Goal: Task Accomplishment & Management: Manage account settings

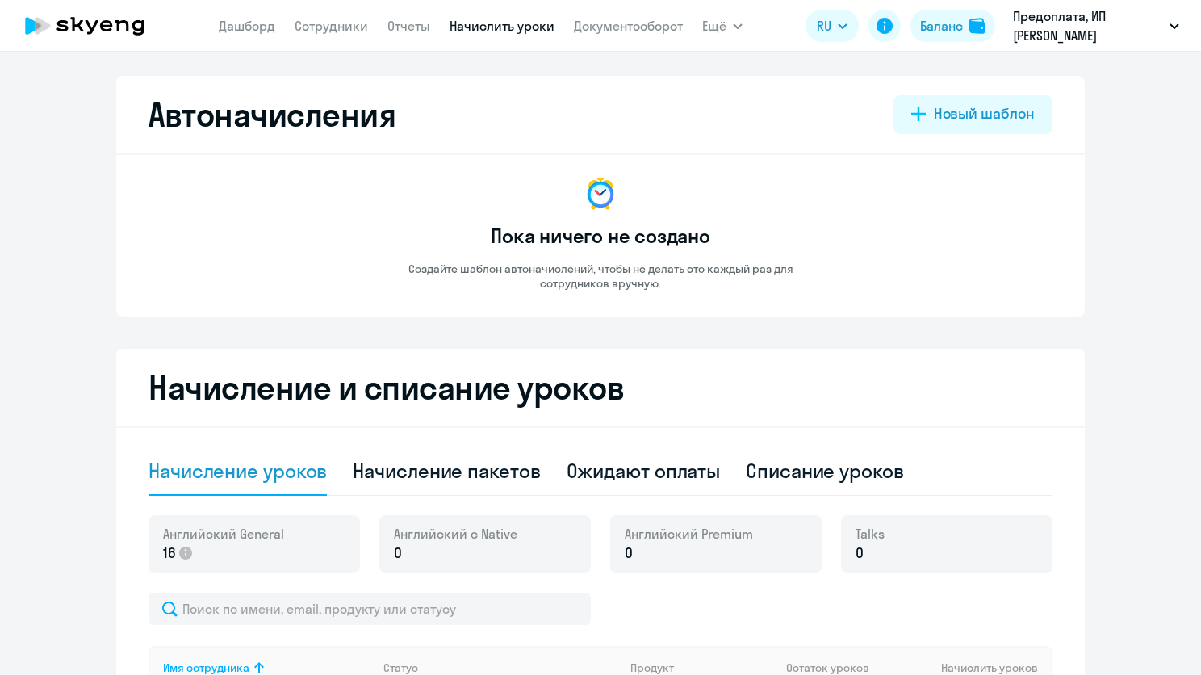
select select "10"
click at [258, 28] on link "Дашборд" at bounding box center [247, 26] width 57 height 16
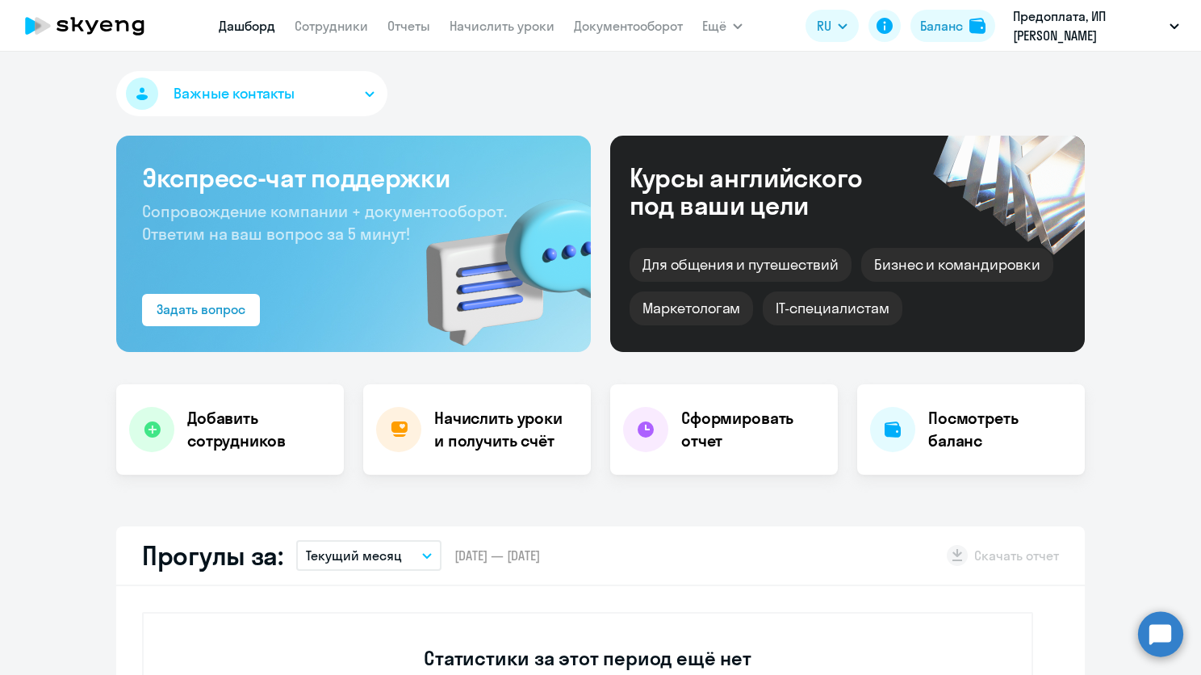
select select "30"
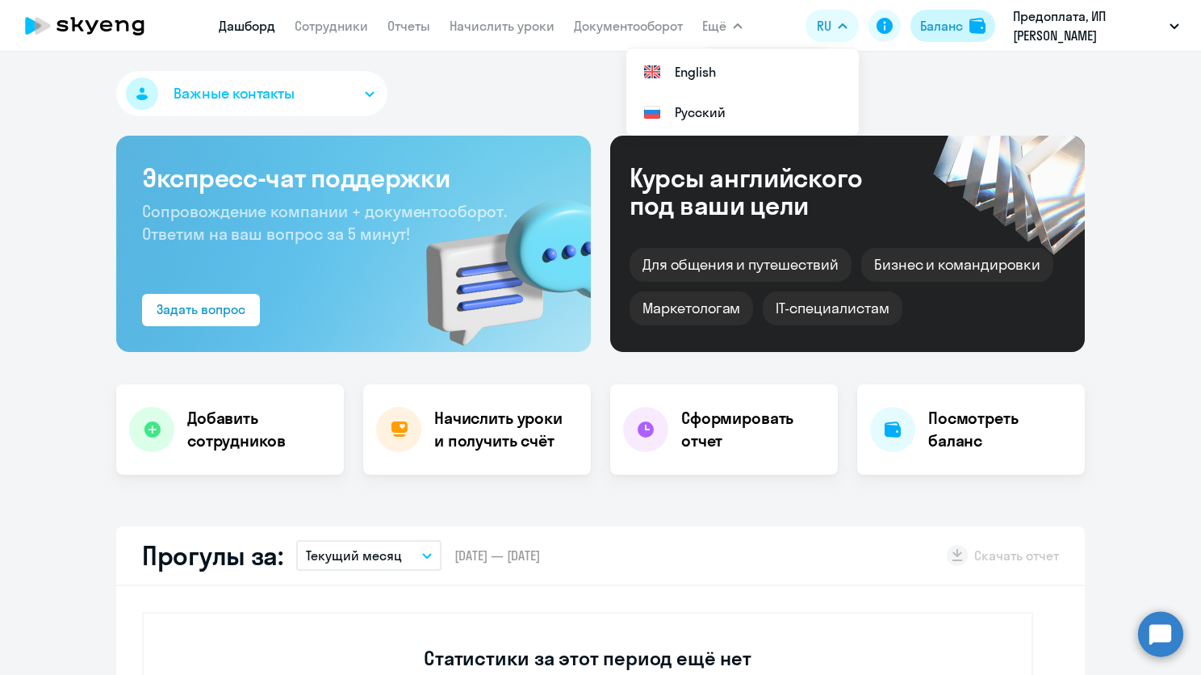
click at [943, 41] on button "Баланс" at bounding box center [953, 26] width 85 height 32
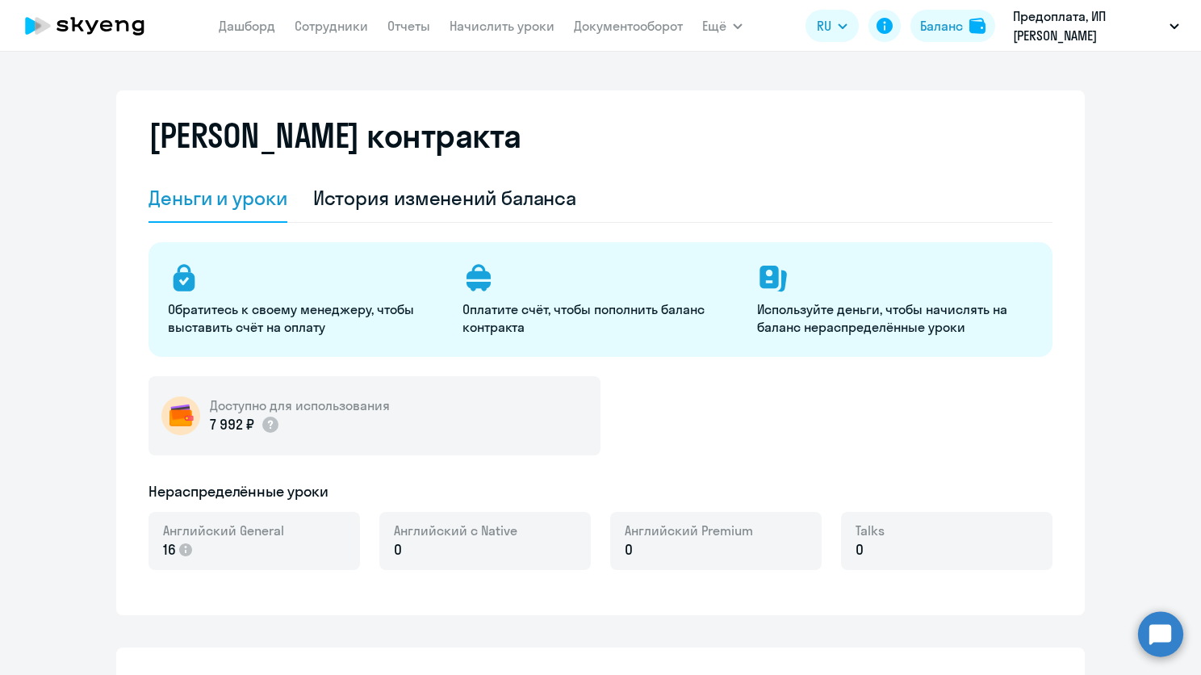
select select "english_adult_not_native_speaker"
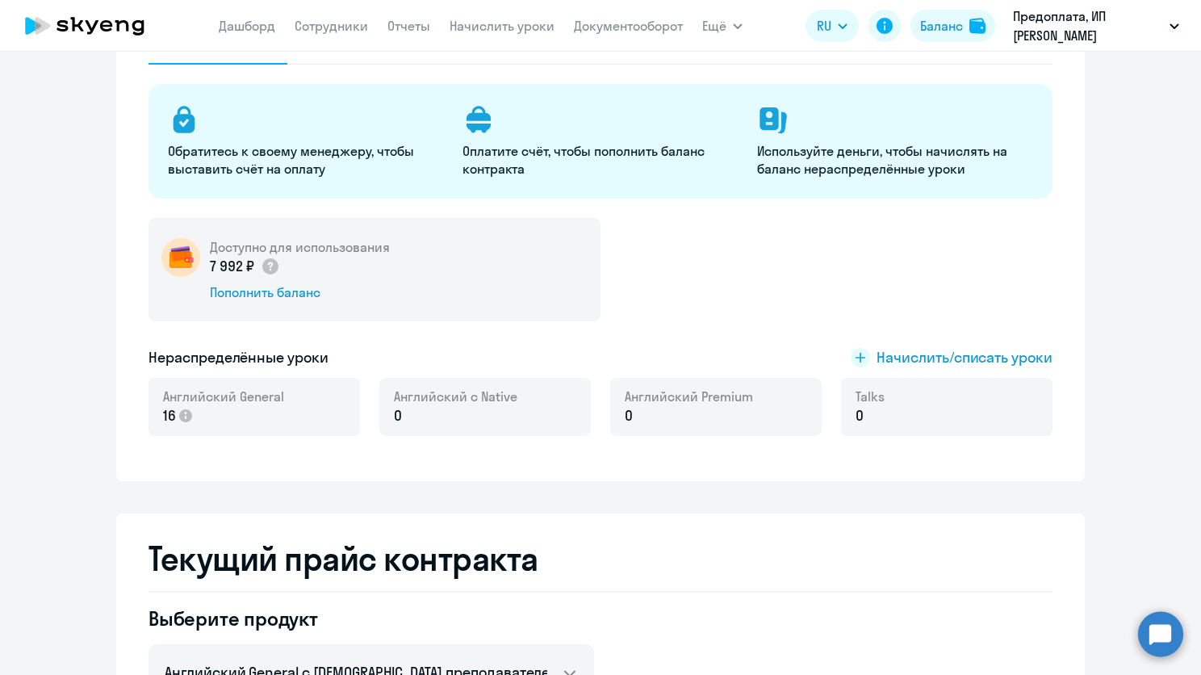
scroll to position [161, 0]
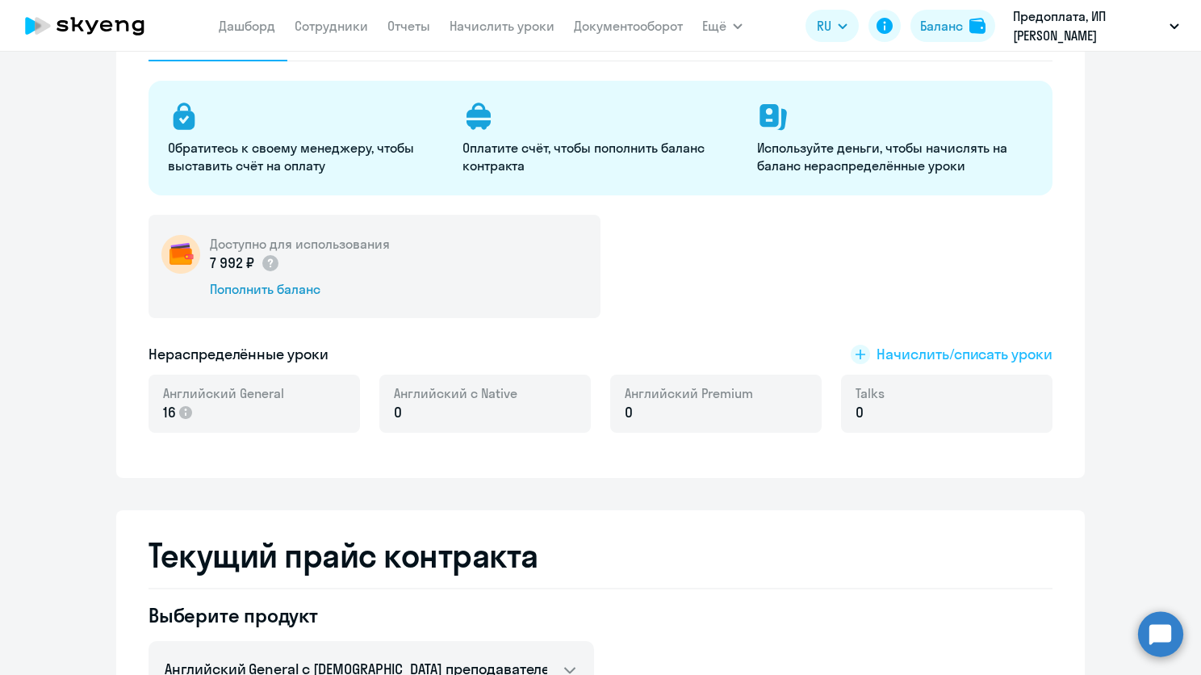
click at [891, 346] on span "Начислить/списать уроки" at bounding box center [965, 354] width 176 height 21
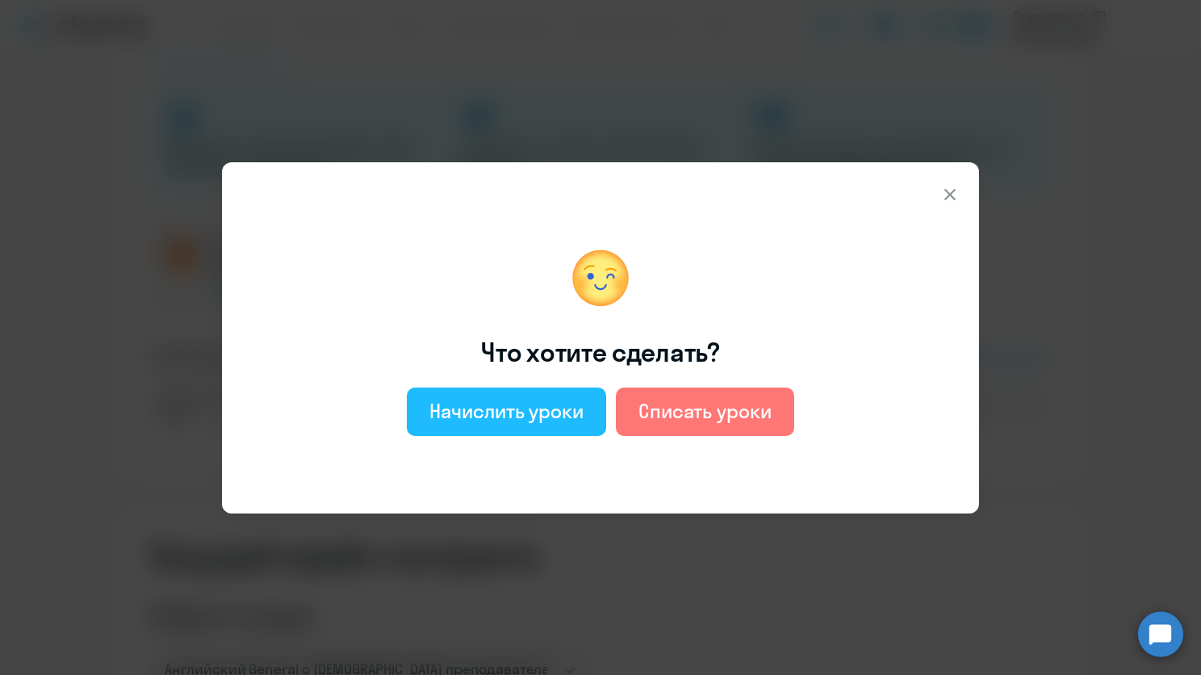
click at [542, 409] on div "Начислить уроки" at bounding box center [506, 411] width 154 height 26
select select "english_adult_not_native_speaker"
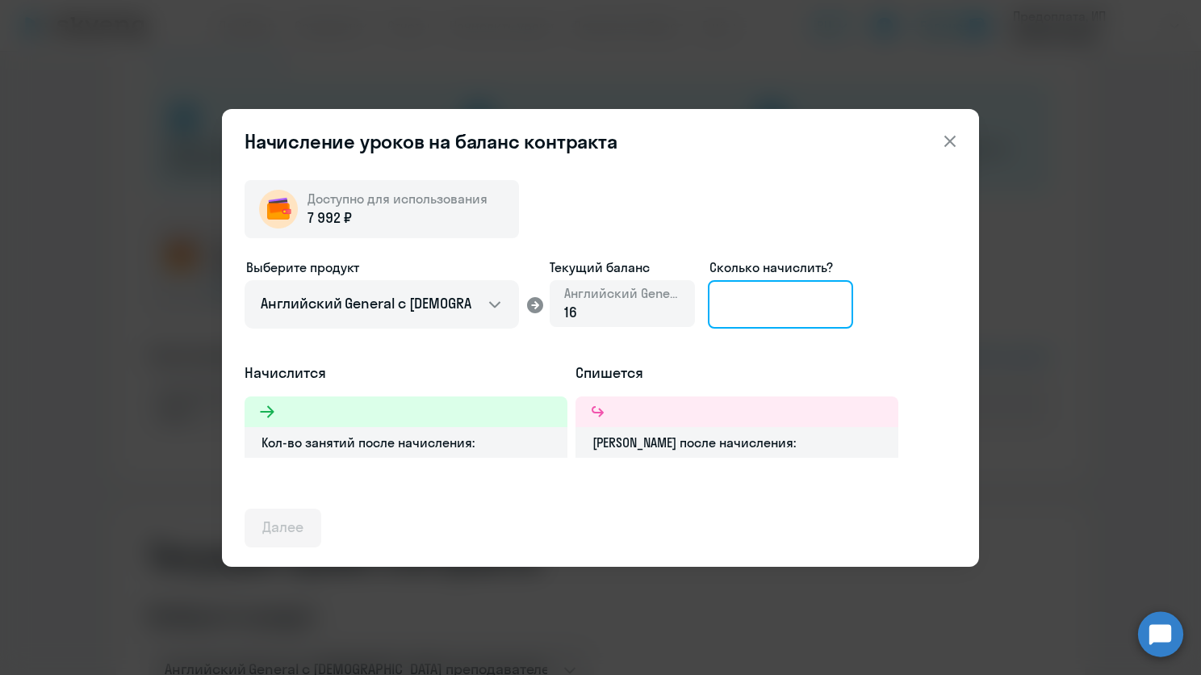
click at [822, 301] on input at bounding box center [780, 304] width 145 height 48
type input "4"
type input "5"
type input "6"
type input "7"
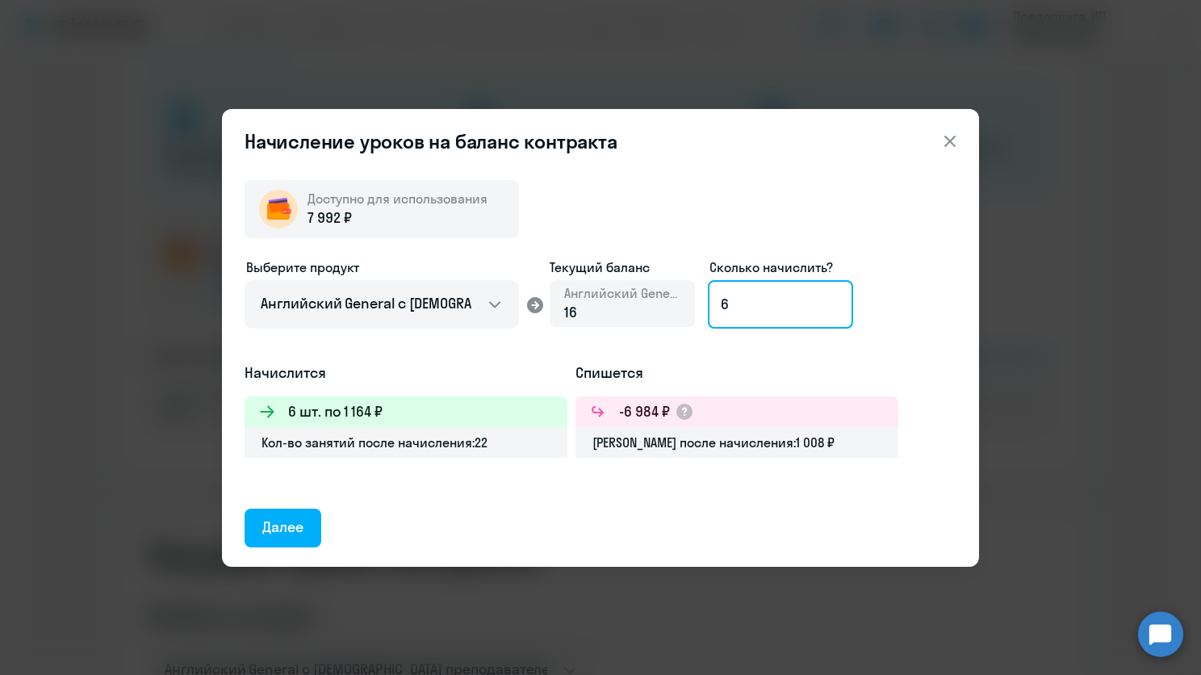
type input "6"
click at [316, 504] on div "Доступно для использования 7 992 ₽ Выберите продукт Английский General с русско…" at bounding box center [601, 357] width 712 height 380
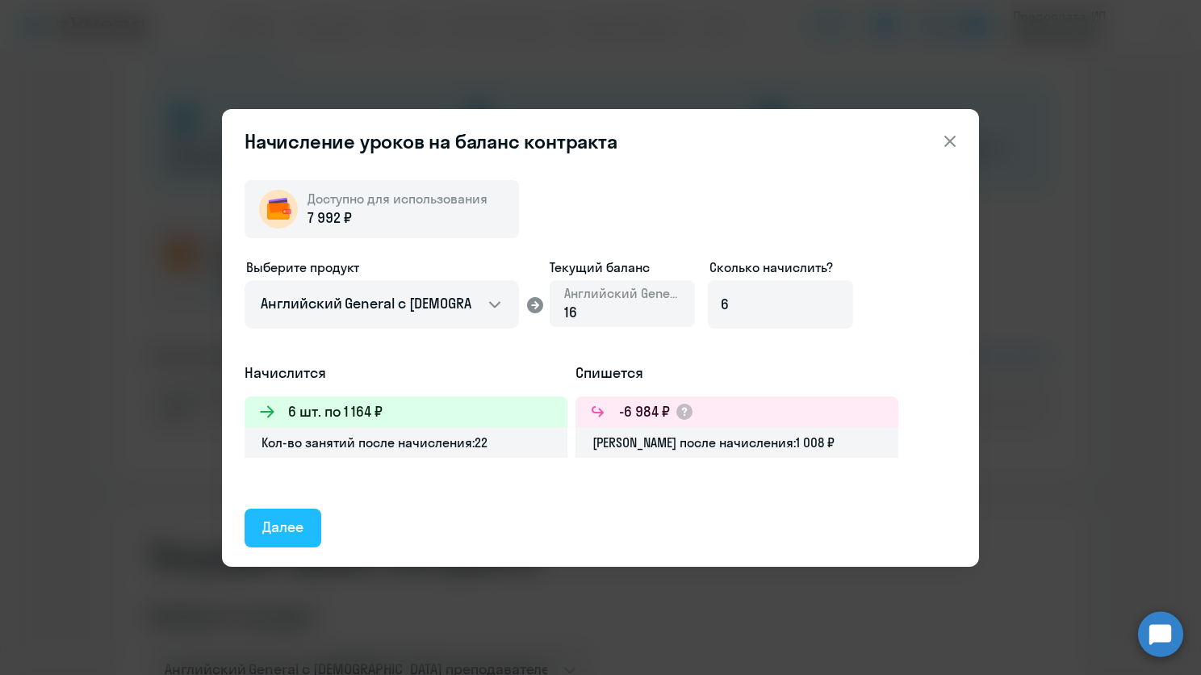
click at [301, 523] on div "Далее" at bounding box center [282, 527] width 41 height 21
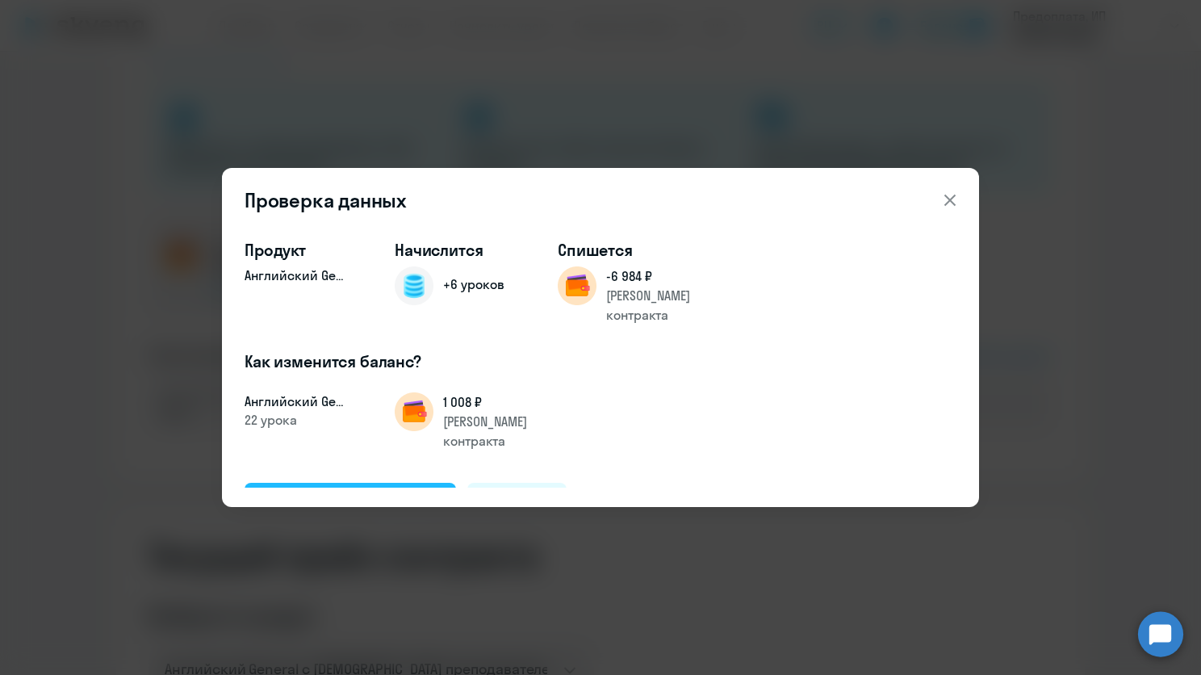
click at [409, 491] on div "Подтвердить и начислить" at bounding box center [350, 501] width 176 height 21
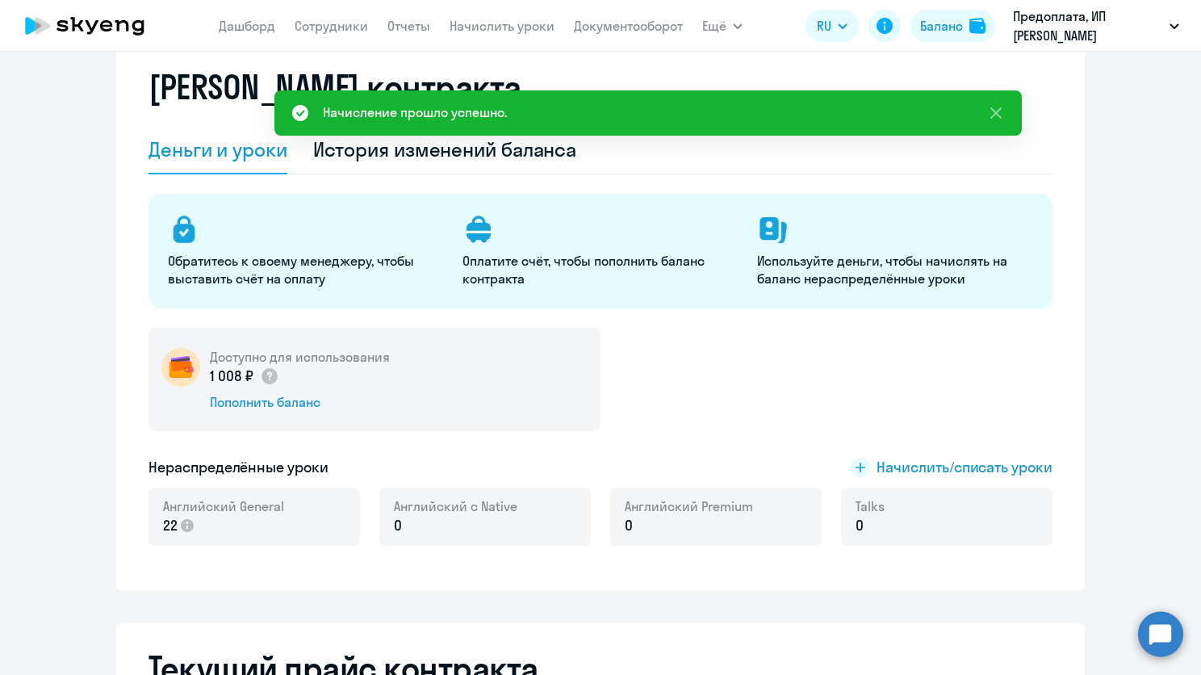
scroll to position [0, 0]
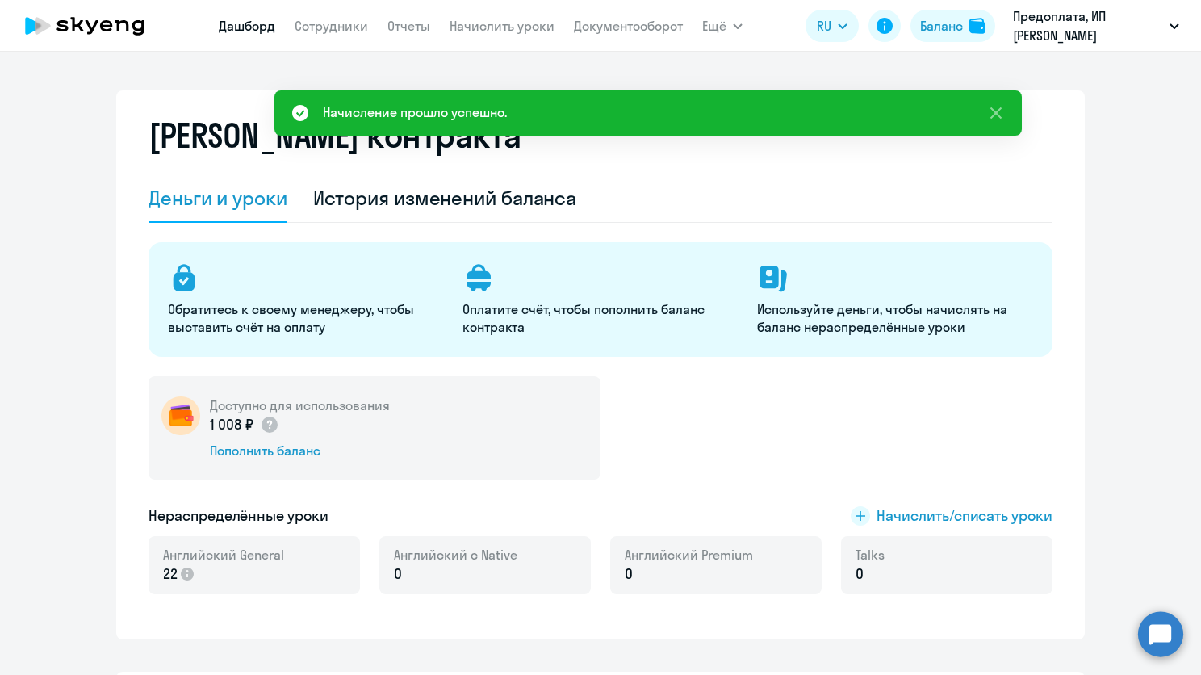
click at [248, 31] on link "Дашборд" at bounding box center [247, 26] width 57 height 16
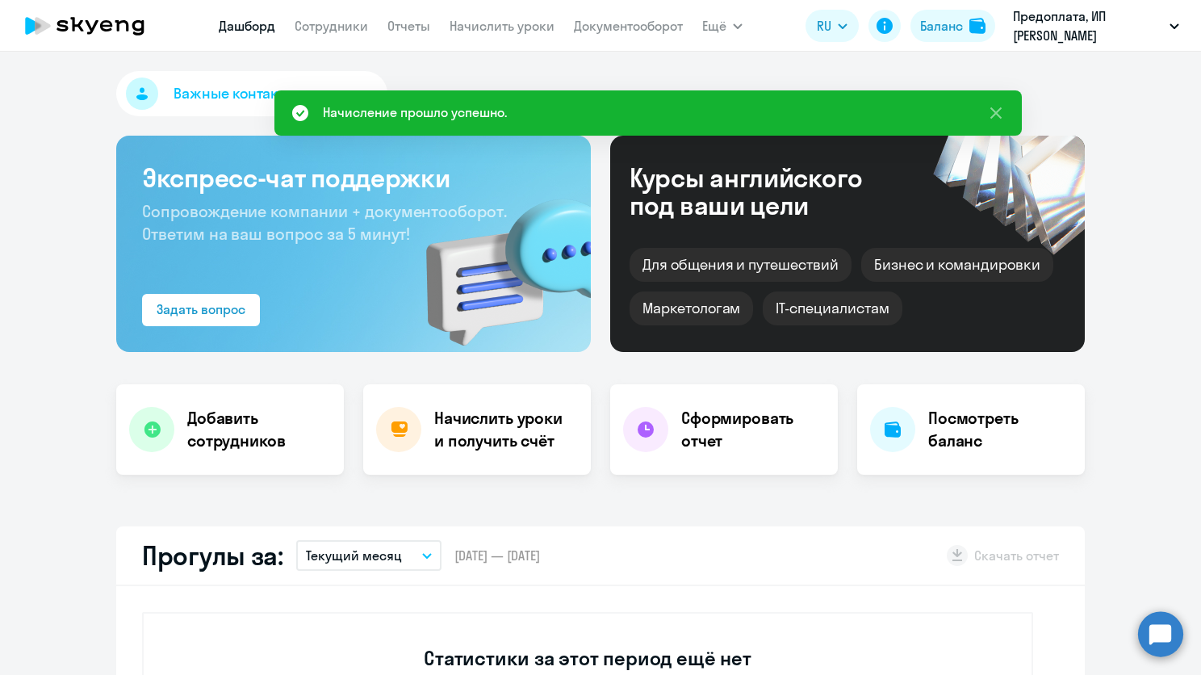
select select "30"
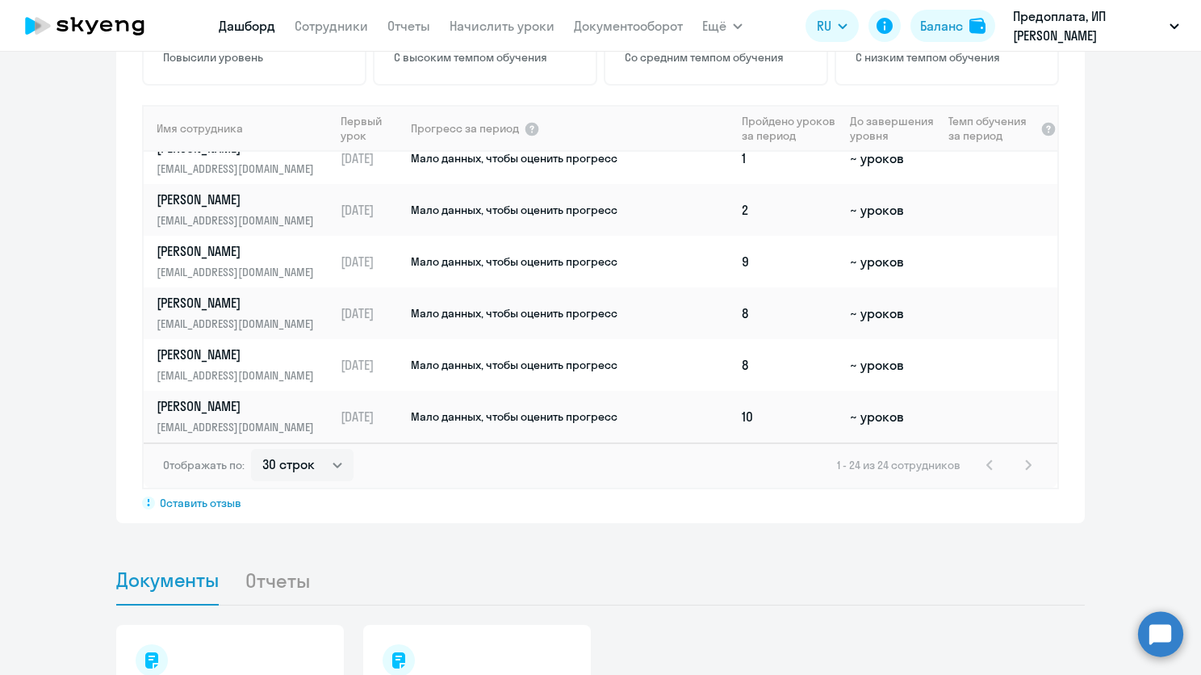
scroll to position [1326, 0]
